Goal: Check status

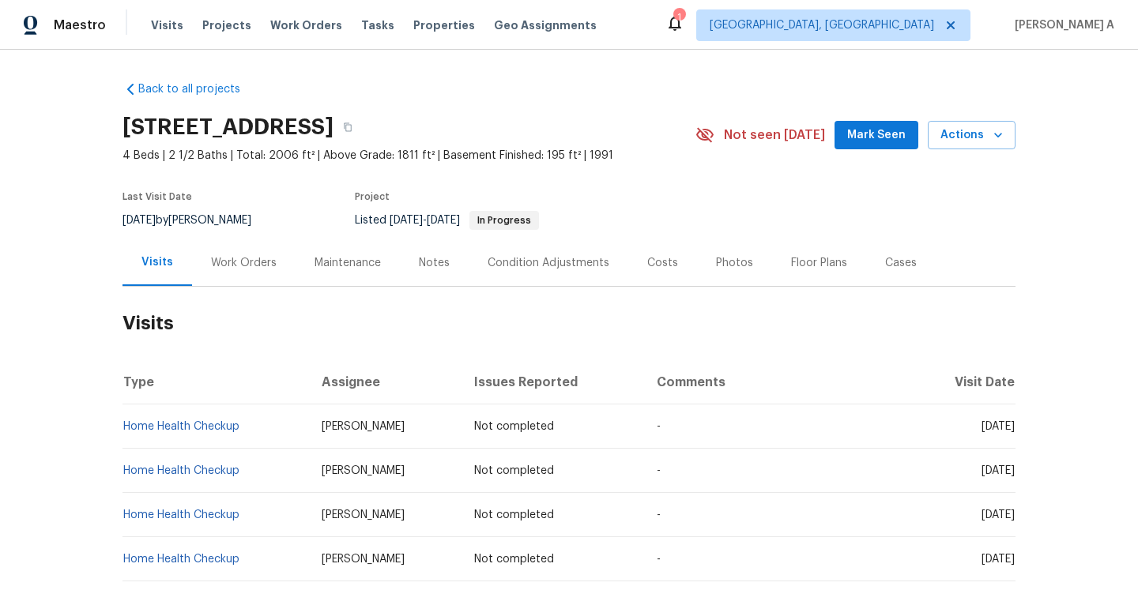
click at [244, 276] on div "Work Orders" at bounding box center [243, 262] width 103 height 47
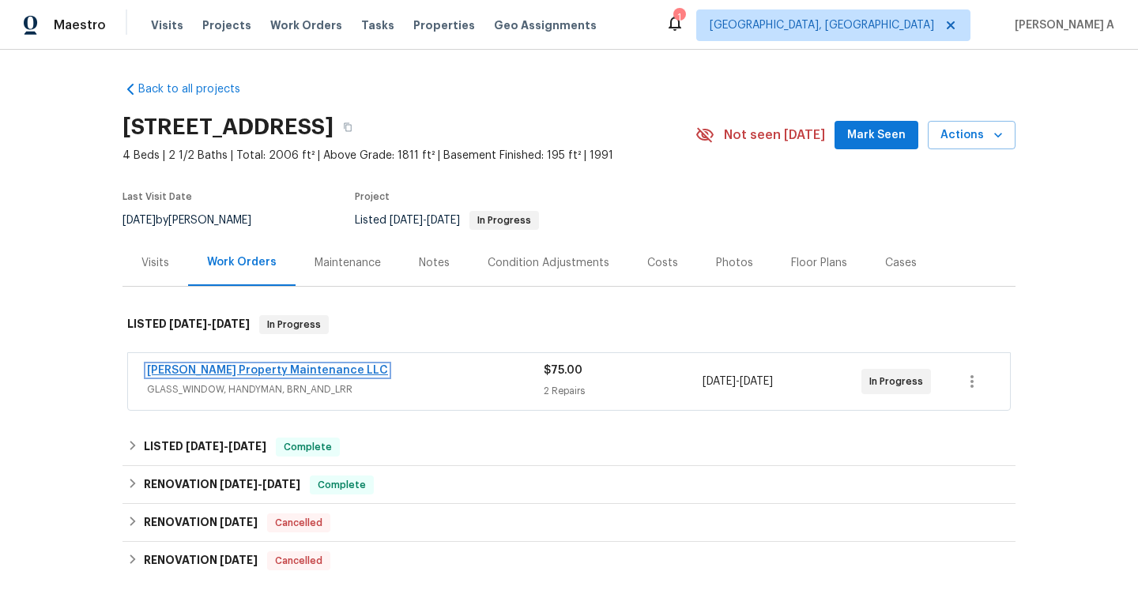
click at [216, 366] on link "[PERSON_NAME] Property Maintenance LLC" at bounding box center [267, 370] width 241 height 11
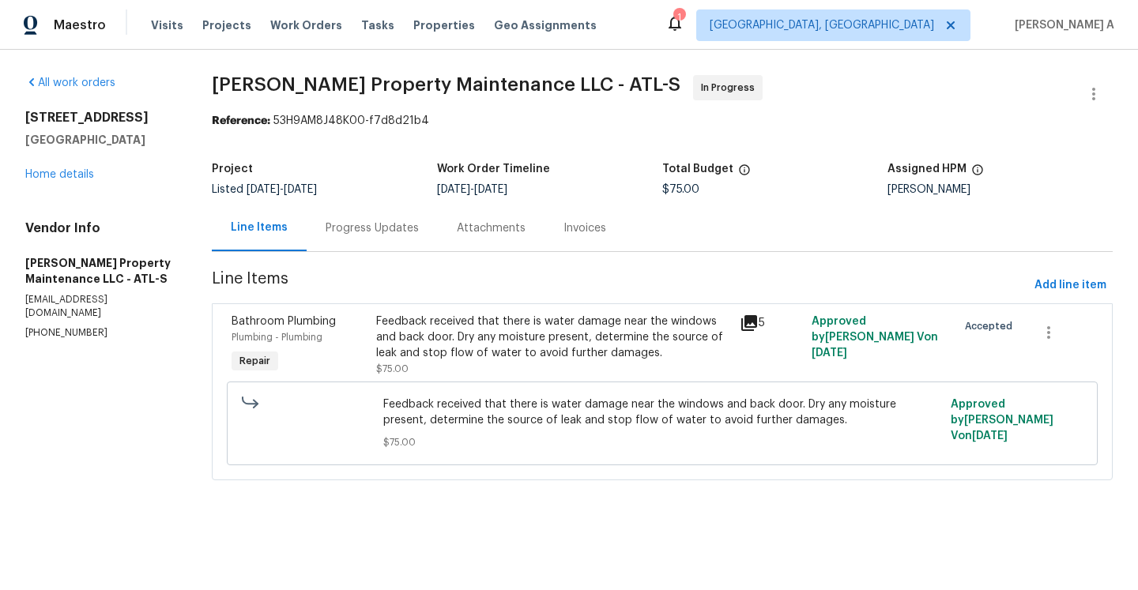
click at [400, 226] on div "Progress Updates" at bounding box center [371, 228] width 93 height 16
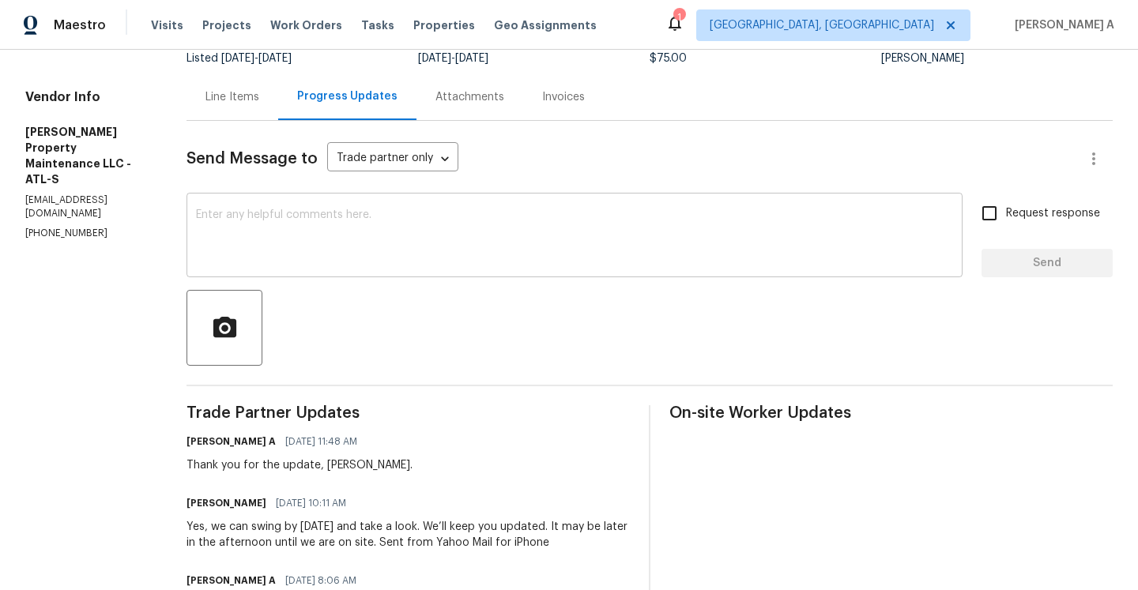
scroll to position [152, 0]
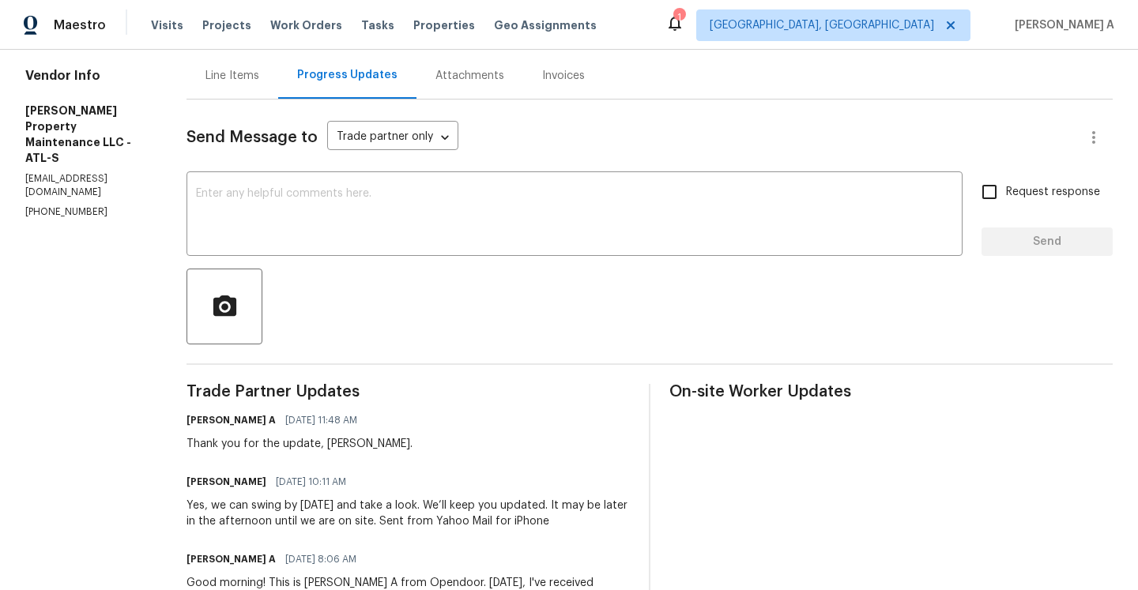
click at [265, 65] on div "Line Items" at bounding box center [232, 75] width 92 height 47
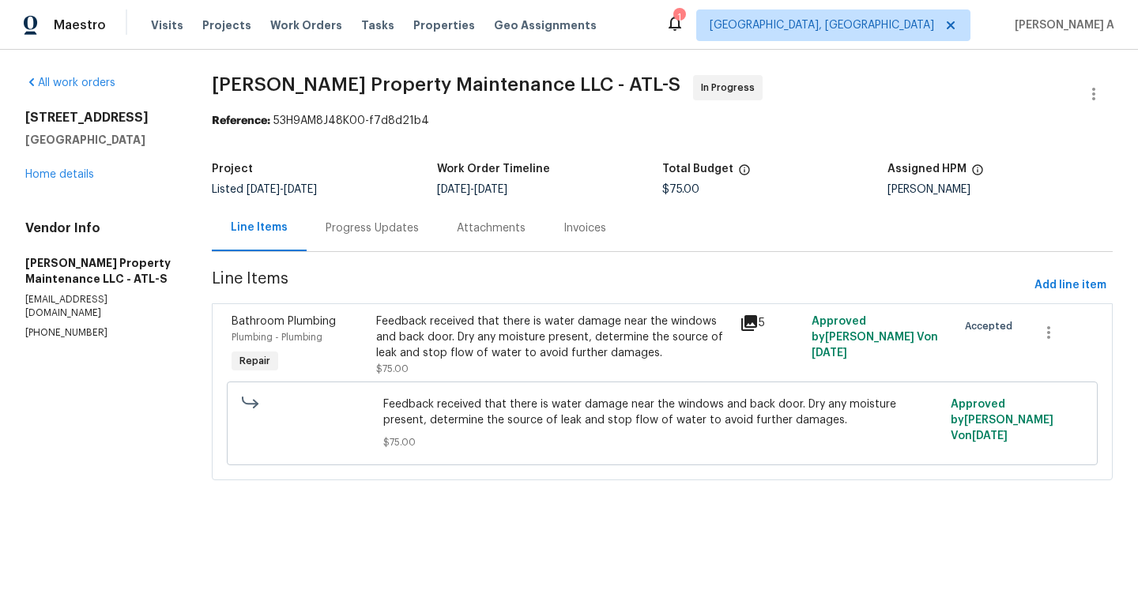
click at [520, 363] on div "Feedback received that there is water damage near the windows and back door. Dr…" at bounding box center [552, 345] width 353 height 63
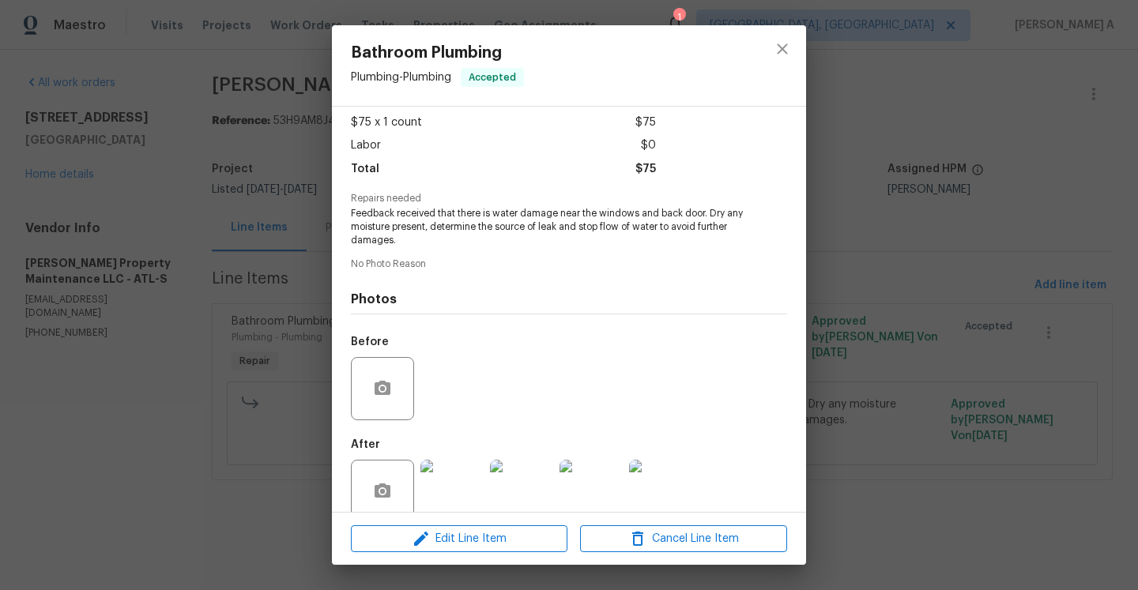
scroll to position [111, 0]
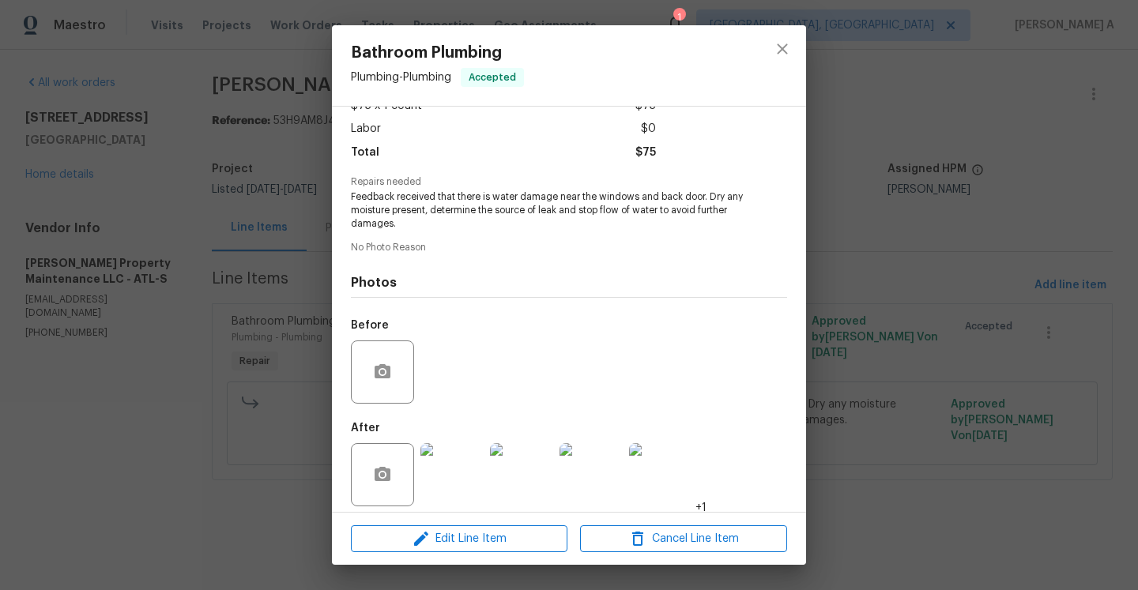
click at [968, 371] on div "Bathroom Plumbing Plumbing - Plumbing Accepted Vendor [PERSON_NAME] Property Ma…" at bounding box center [569, 295] width 1138 height 590
